Goal: Transaction & Acquisition: Download file/media

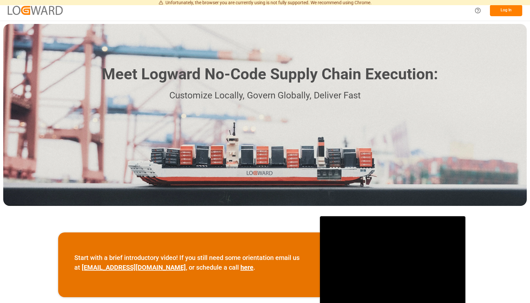
click at [497, 11] on button "Log In" at bounding box center [506, 10] width 32 height 11
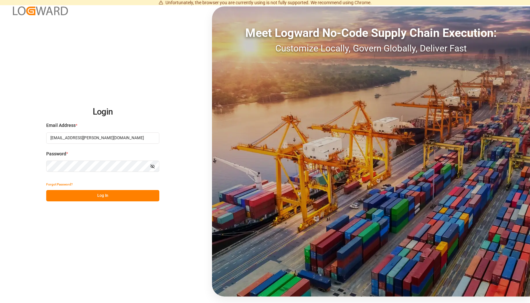
click at [155, 194] on button "Log In" at bounding box center [102, 195] width 113 height 11
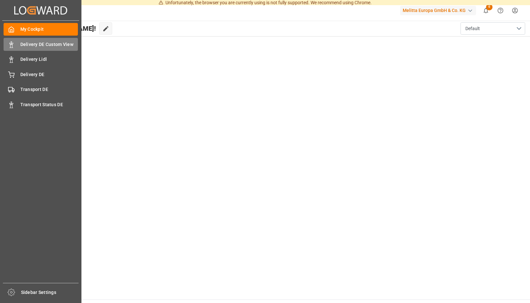
click at [14, 47] on icon at bounding box center [11, 44] width 6 height 6
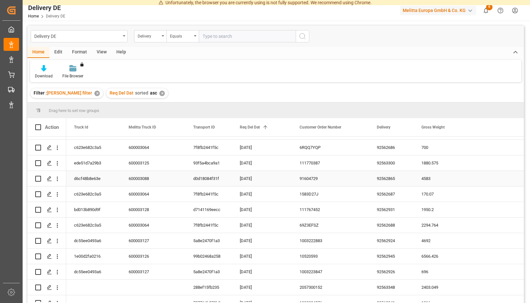
scroll to position [31, 0]
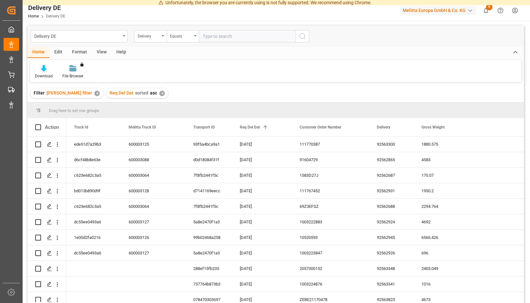
click at [58, 72] on div "Download" at bounding box center [43, 72] width 27 height 14
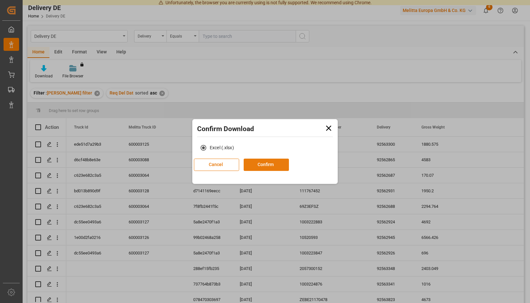
click at [276, 168] on button "Confirm" at bounding box center [266, 164] width 45 height 12
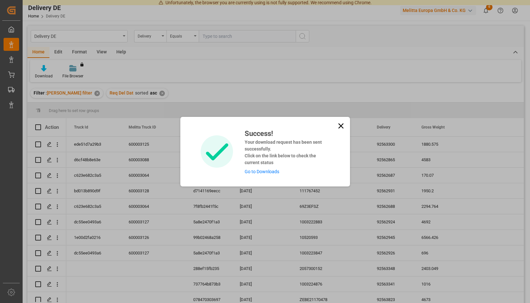
click at [275, 170] on link "Go to Downloads" at bounding box center [262, 171] width 35 height 5
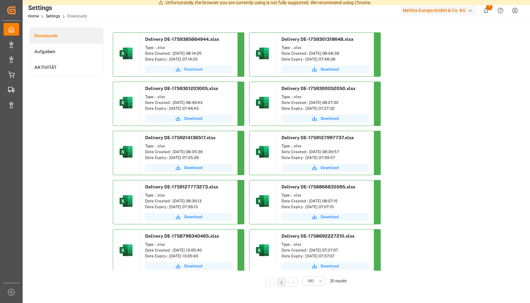
click at [202, 71] on span "Download" at bounding box center [193, 69] width 18 height 6
click at [490, 9] on span "7" at bounding box center [489, 7] width 6 height 6
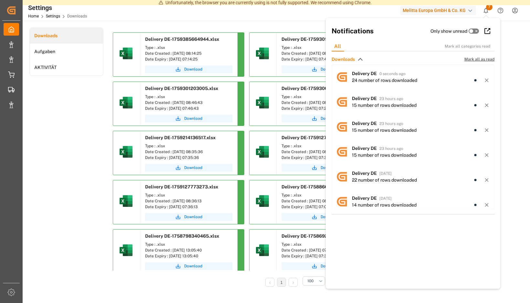
click at [481, 59] on span "Mark all as read" at bounding box center [480, 59] width 30 height 6
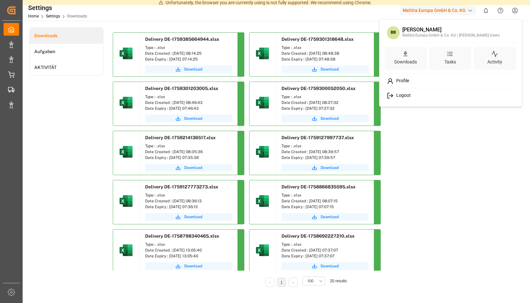
click at [398, 98] on span "Logout" at bounding box center [402, 95] width 17 height 6
